Goal: Transaction & Acquisition: Purchase product/service

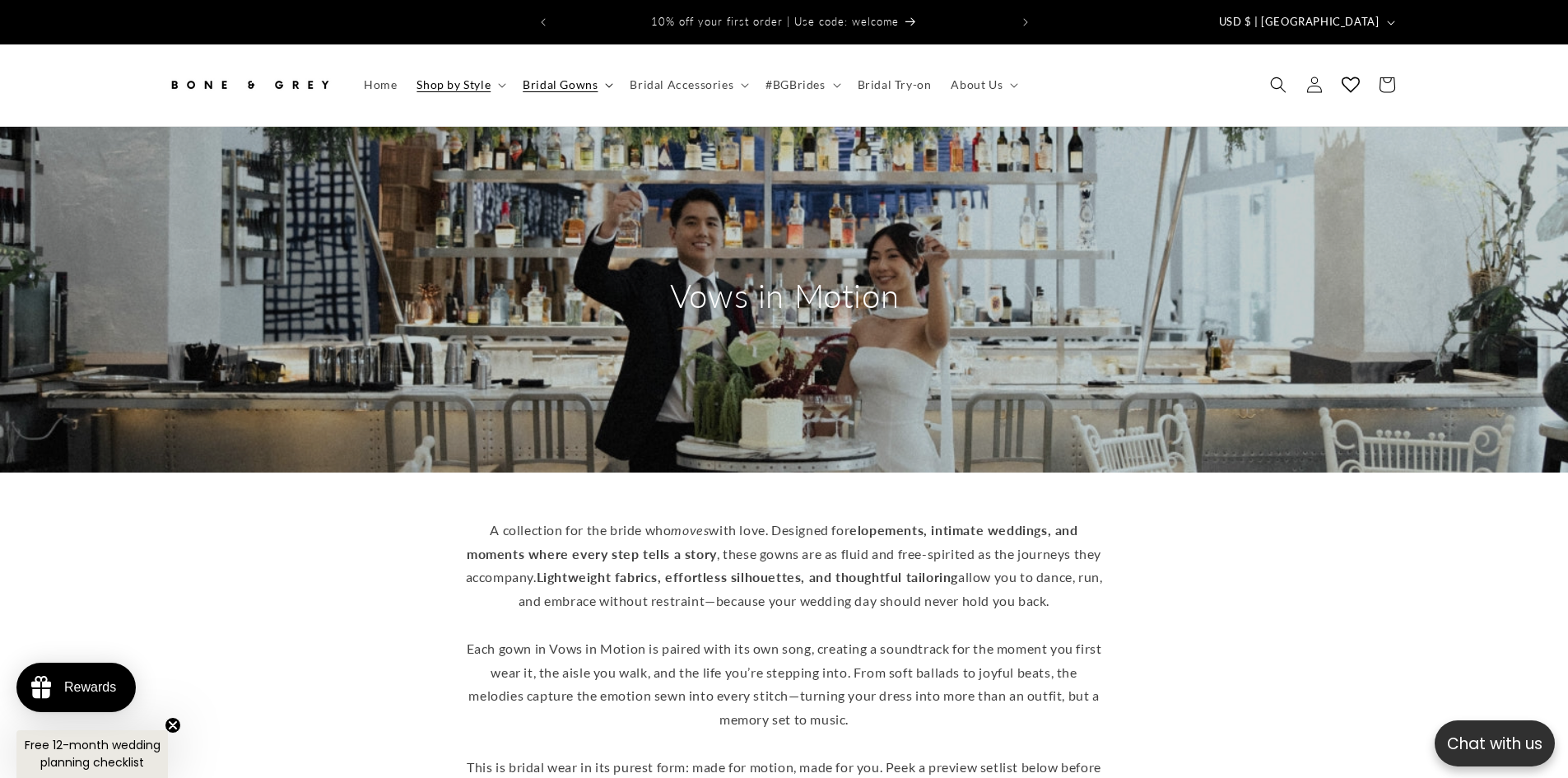
click at [608, 69] on summary "Bridal Gowns" at bounding box center [566, 84] width 107 height 35
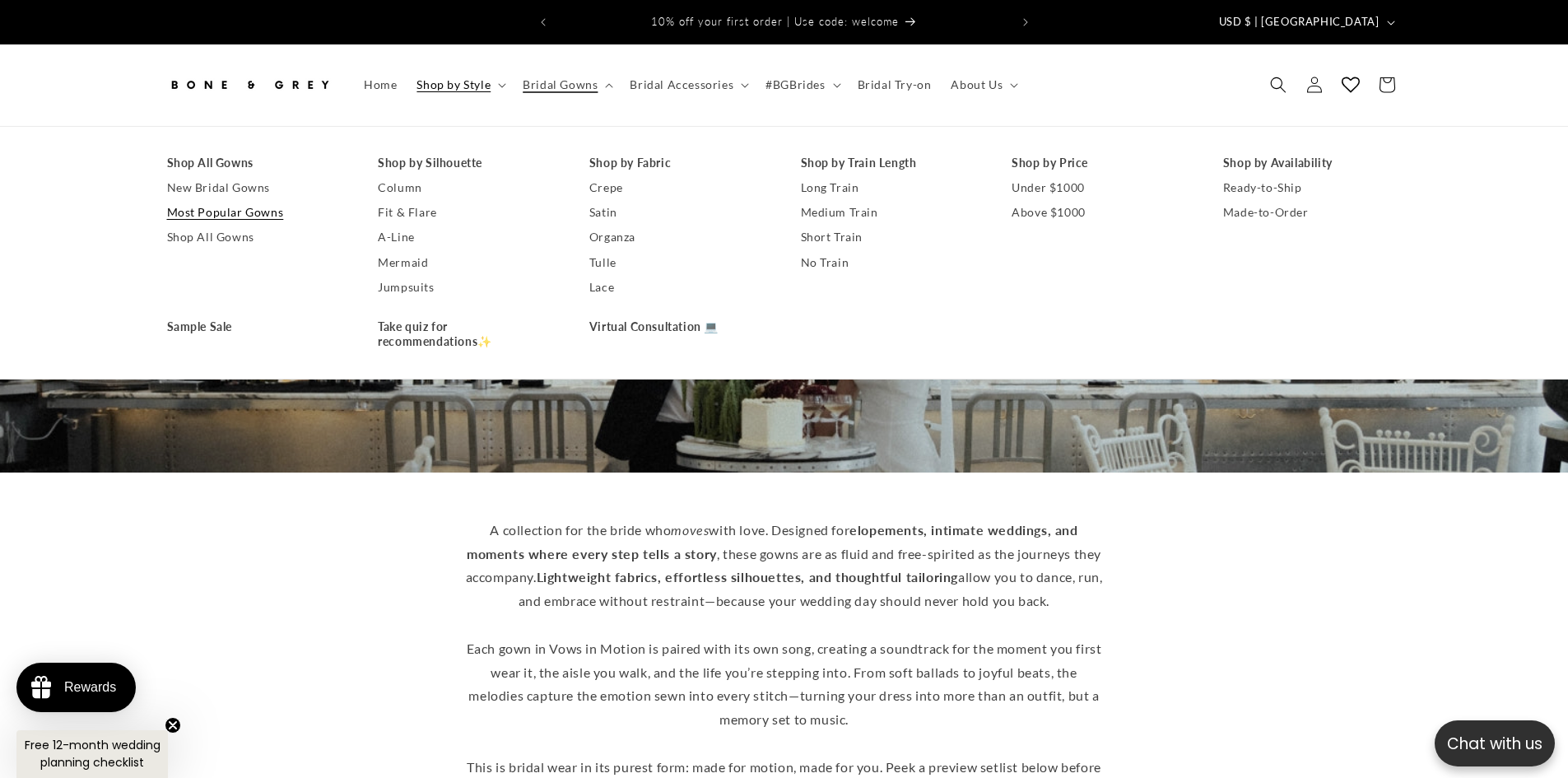
click at [260, 200] on link "Most Popular Gowns" at bounding box center [256, 212] width 179 height 24
